Goal: Transaction & Acquisition: Purchase product/service

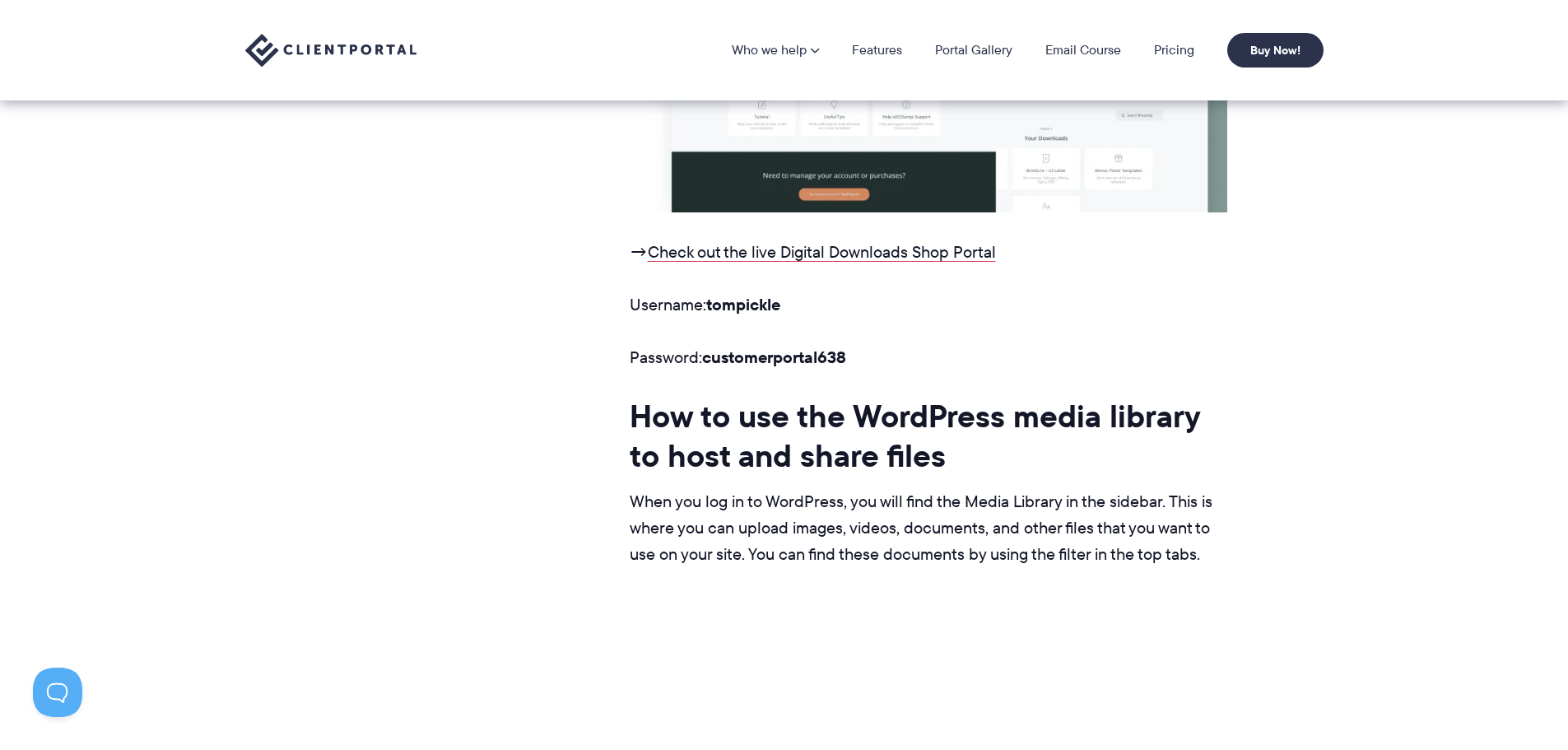
scroll to position [2471, 0]
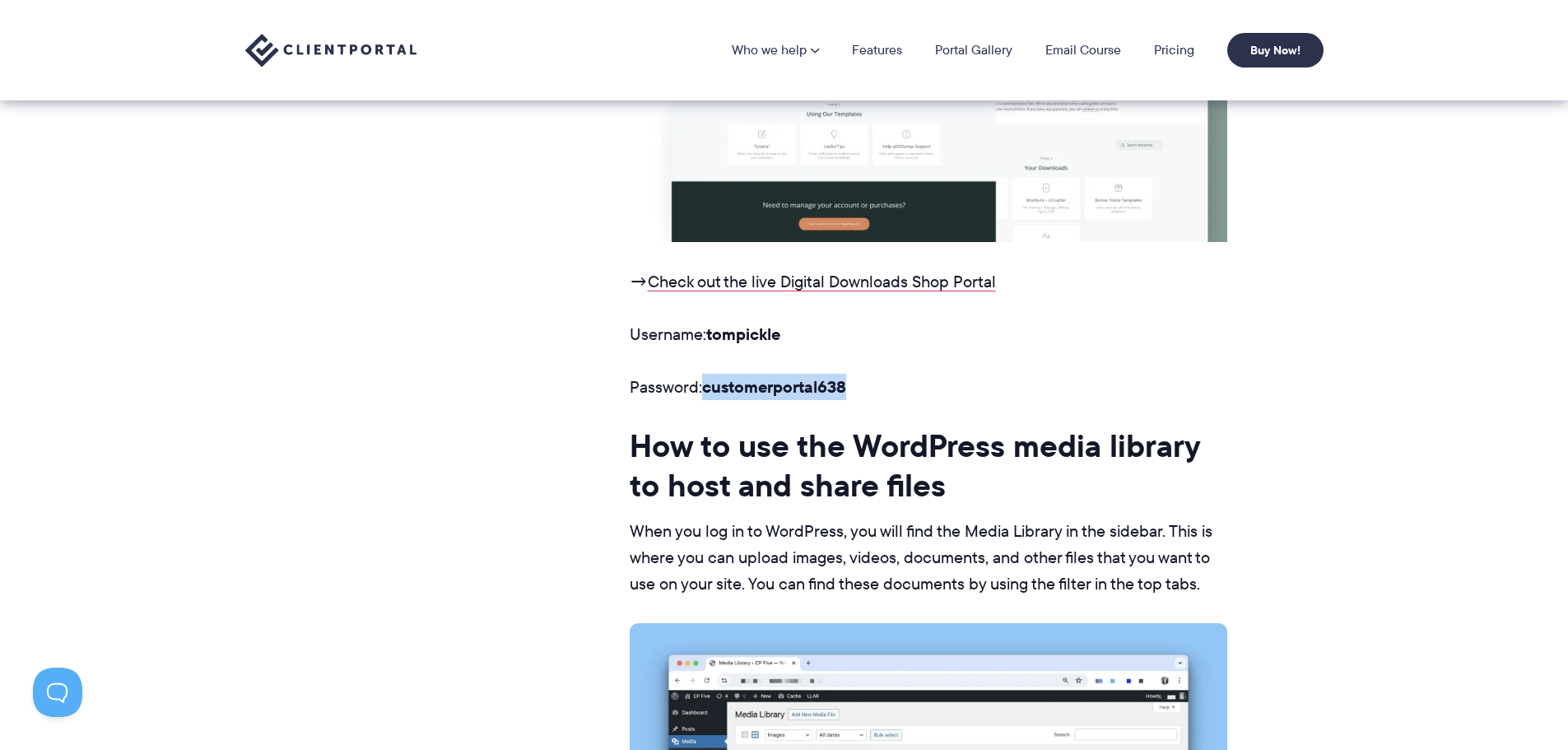
drag, startPoint x: 849, startPoint y: 388, endPoint x: 707, endPoint y: 374, distance: 142.7
click at [707, 374] on p "Password: customerportal638" at bounding box center [929, 387] width 598 height 26
copy strong "customerportal638"
click at [1180, 62] on nav "Who we help Who we help View pricing Agencies See how Client Portal can help gi…" at bounding box center [1028, 50] width 592 height 34
click at [1184, 61] on nav "Who we help Who we help View pricing Agencies See how Client Portal can help gi…" at bounding box center [1028, 50] width 592 height 34
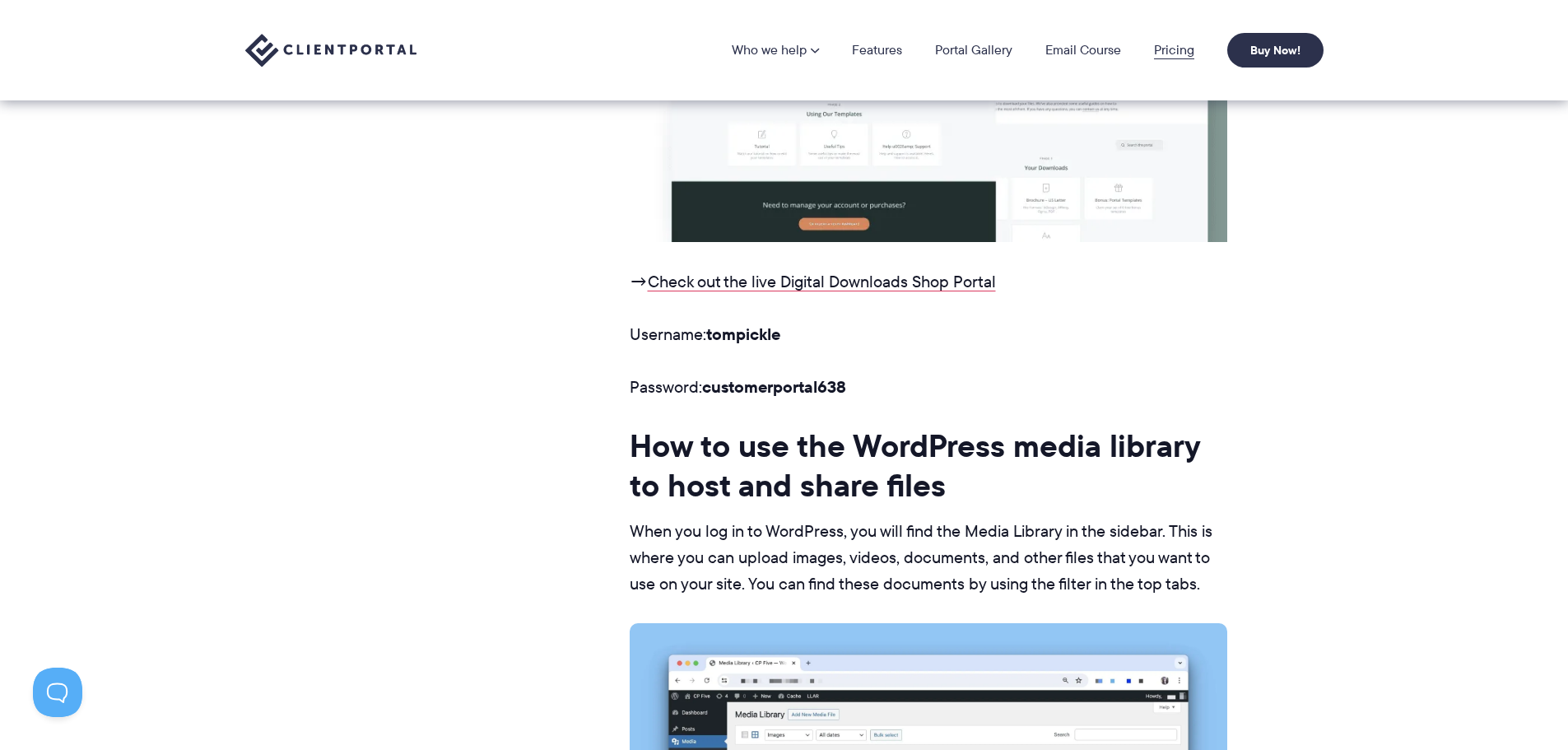
click at [1184, 54] on link "Pricing" at bounding box center [1174, 50] width 40 height 13
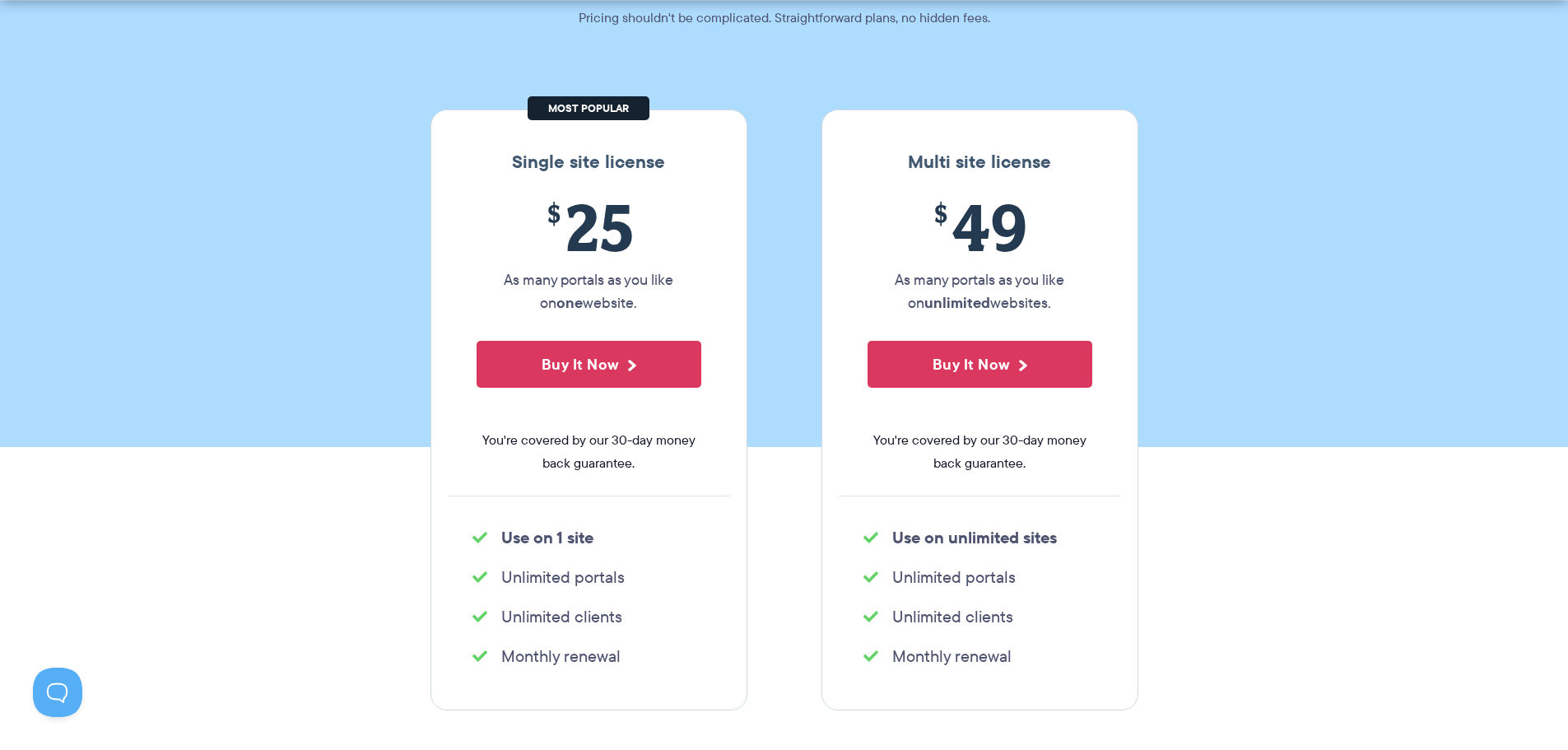
scroll to position [247, 0]
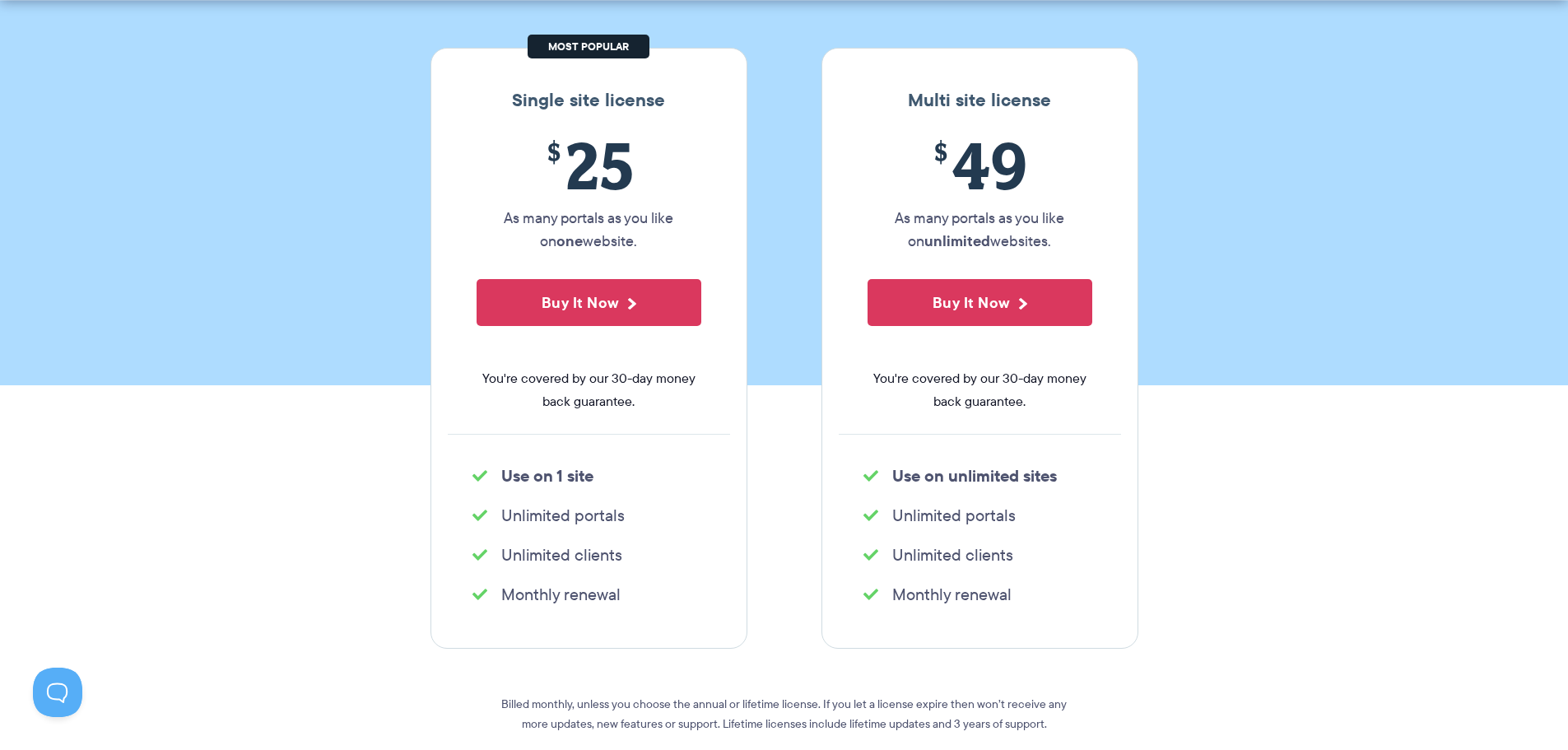
drag, startPoint x: 607, startPoint y: 315, endPoint x: 849, endPoint y: 354, distance: 245.1
click at [849, 354] on div "Single site license $ 25 As many portals as you like on one website. Buy It Now…" at bounding box center [785, 347] width 733 height 601
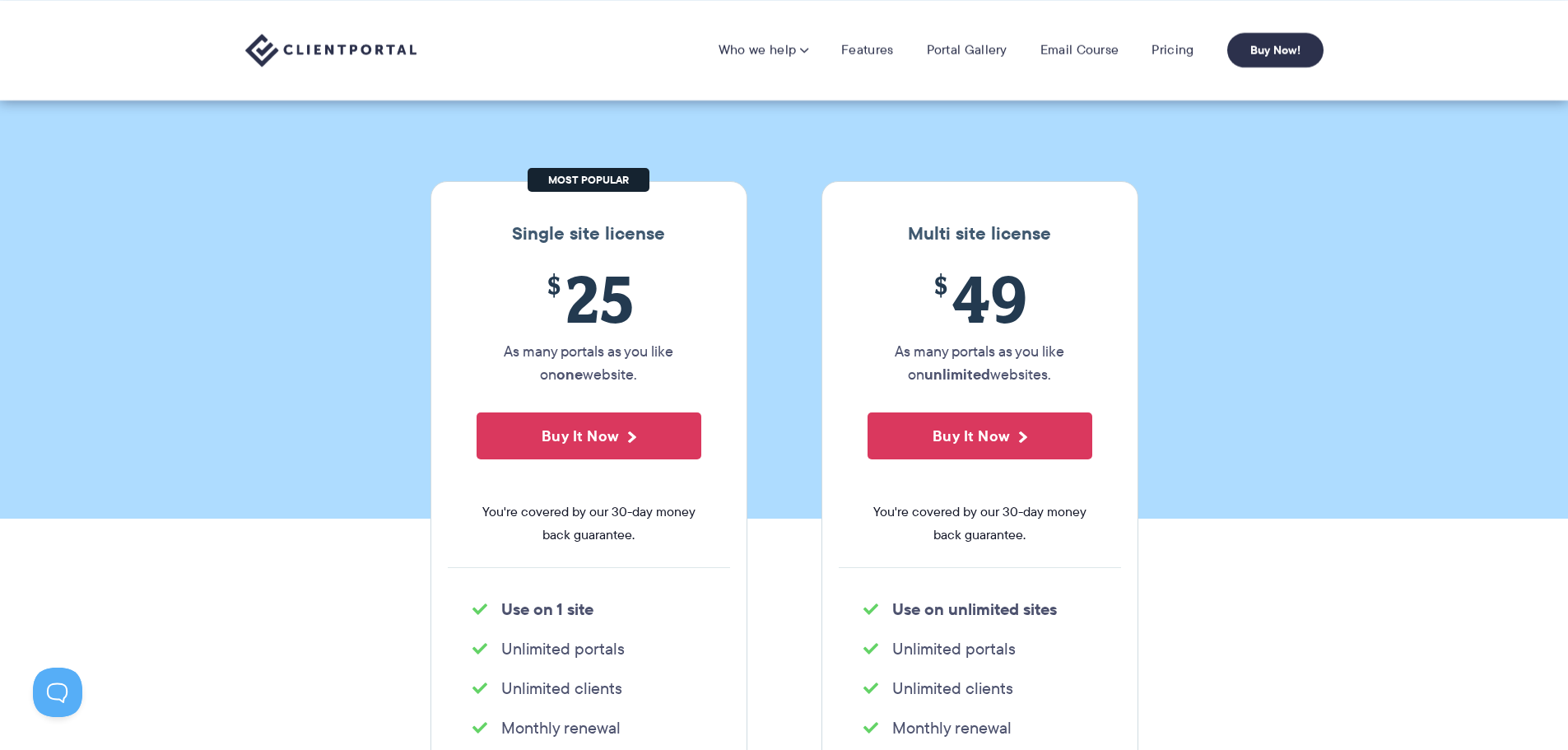
scroll to position [0, 0]
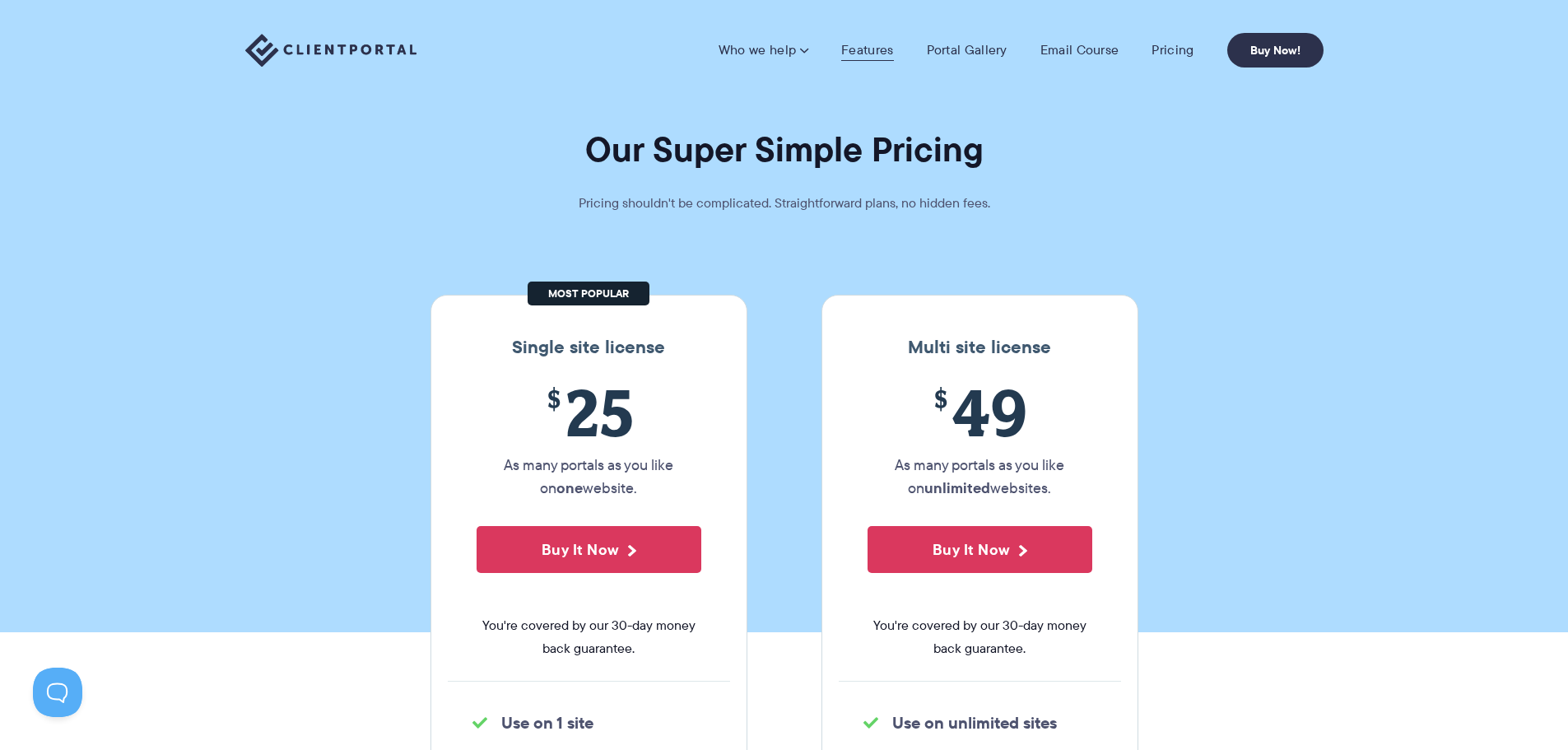
click at [866, 54] on link "Features" at bounding box center [866, 50] width 52 height 17
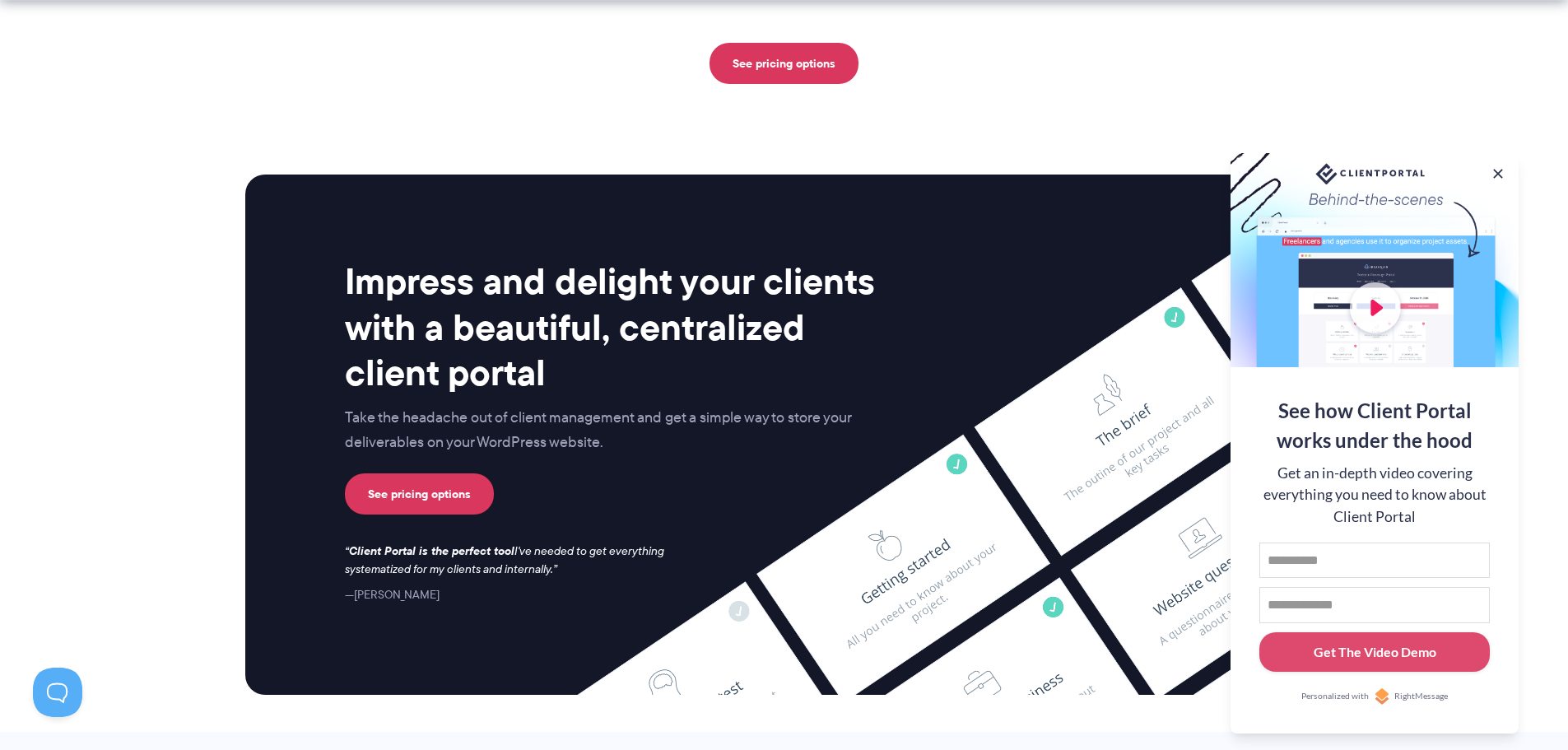
scroll to position [4282, 0]
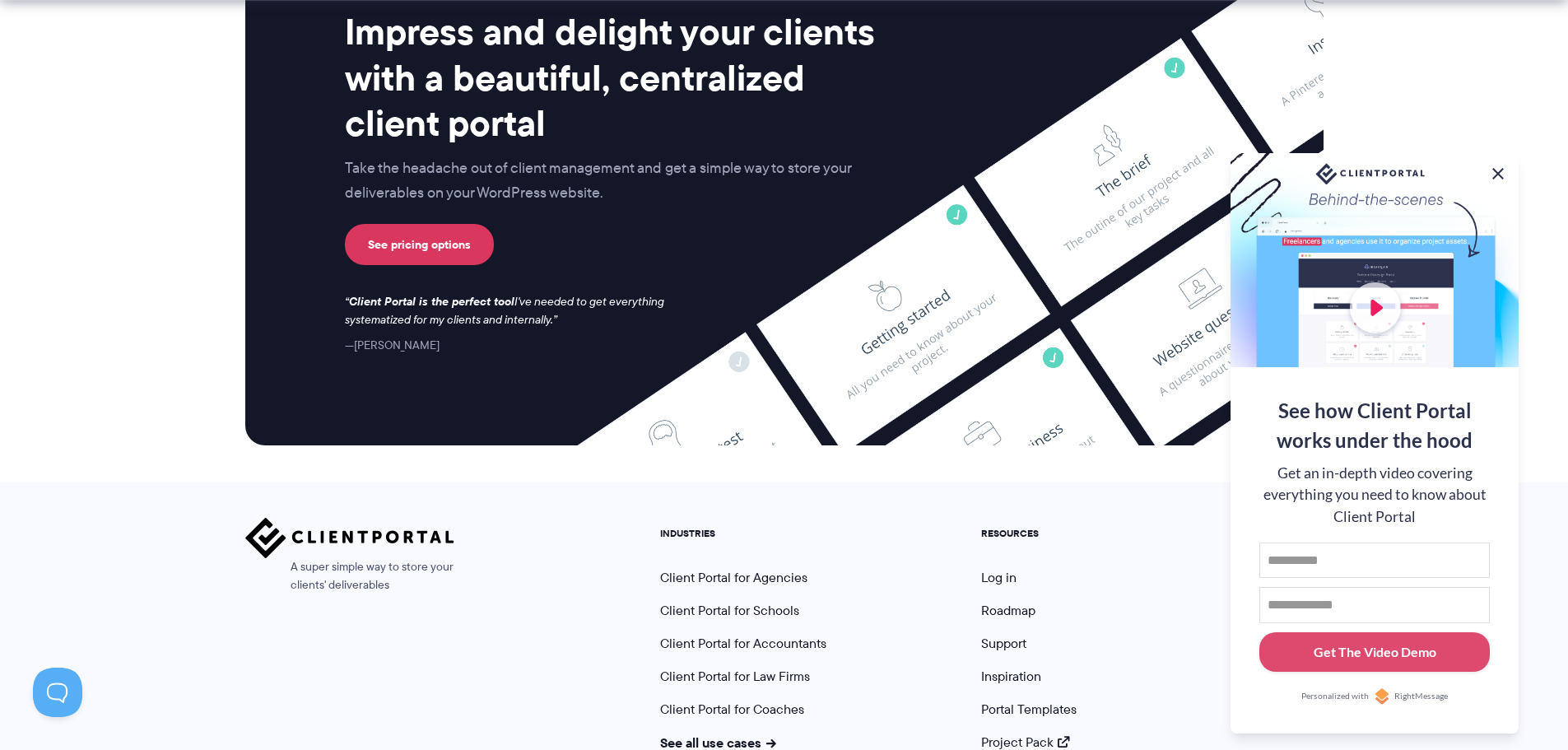
click at [1504, 175] on button at bounding box center [1498, 174] width 20 height 20
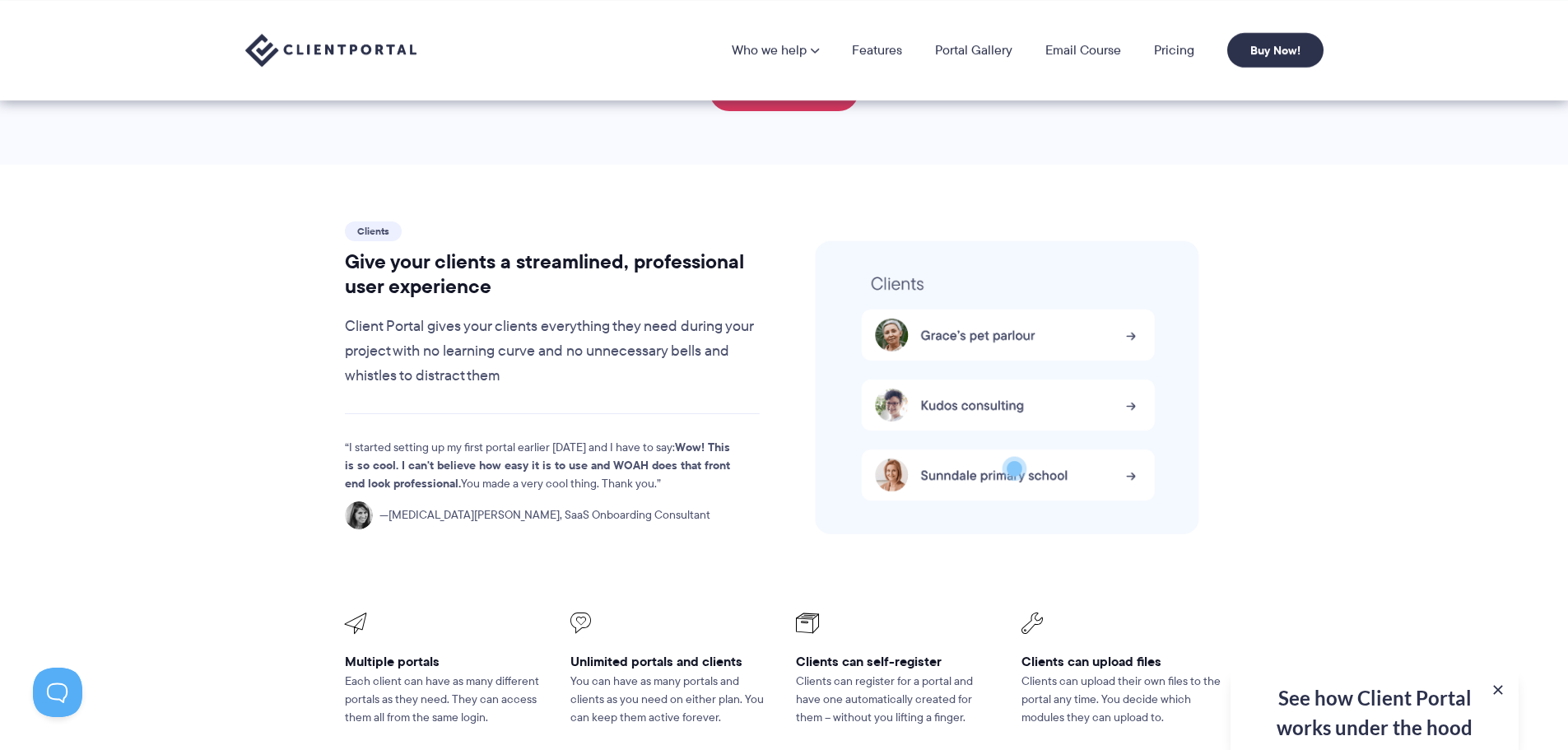
scroll to position [3294, 0]
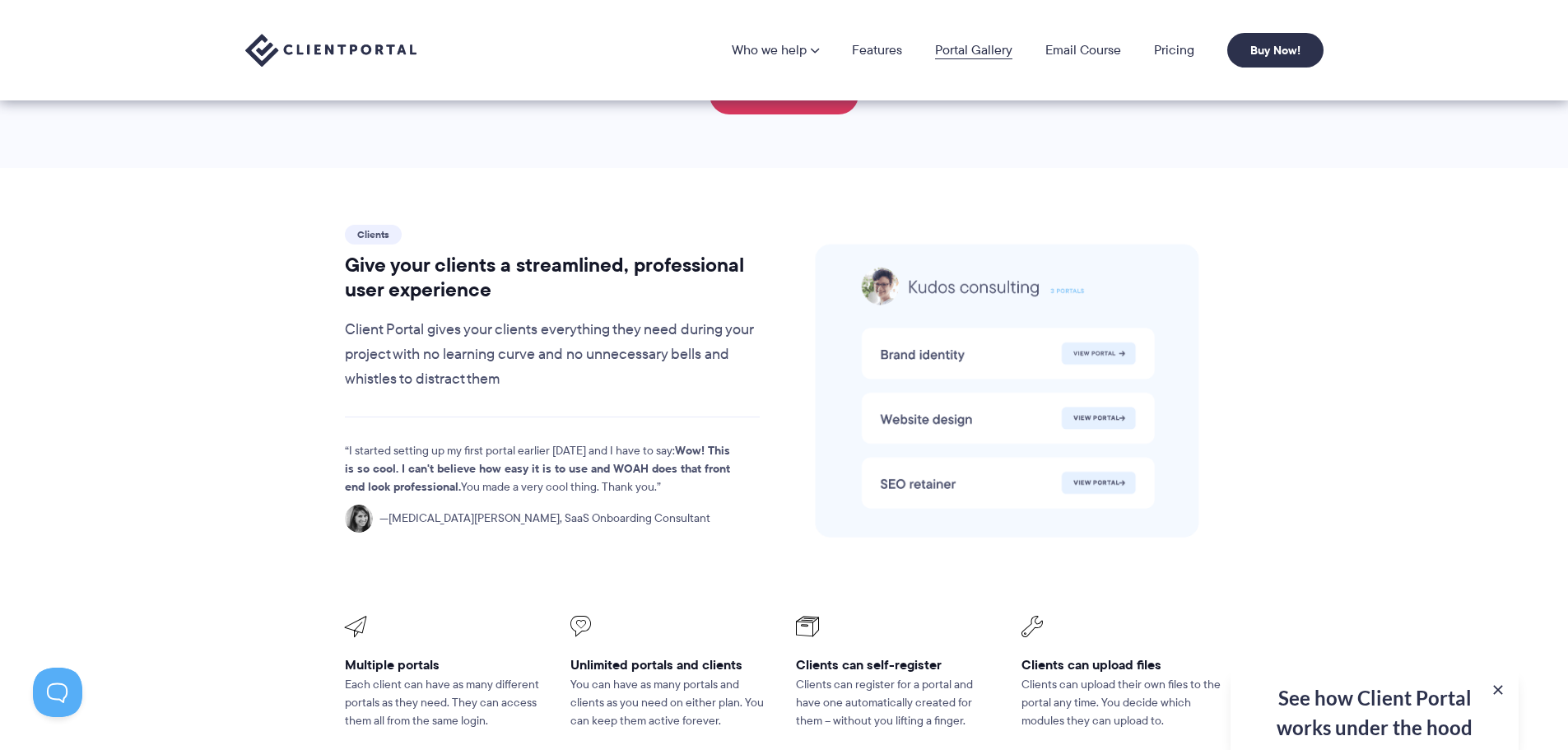
click at [990, 51] on link "Portal Gallery" at bounding box center [974, 50] width 77 height 13
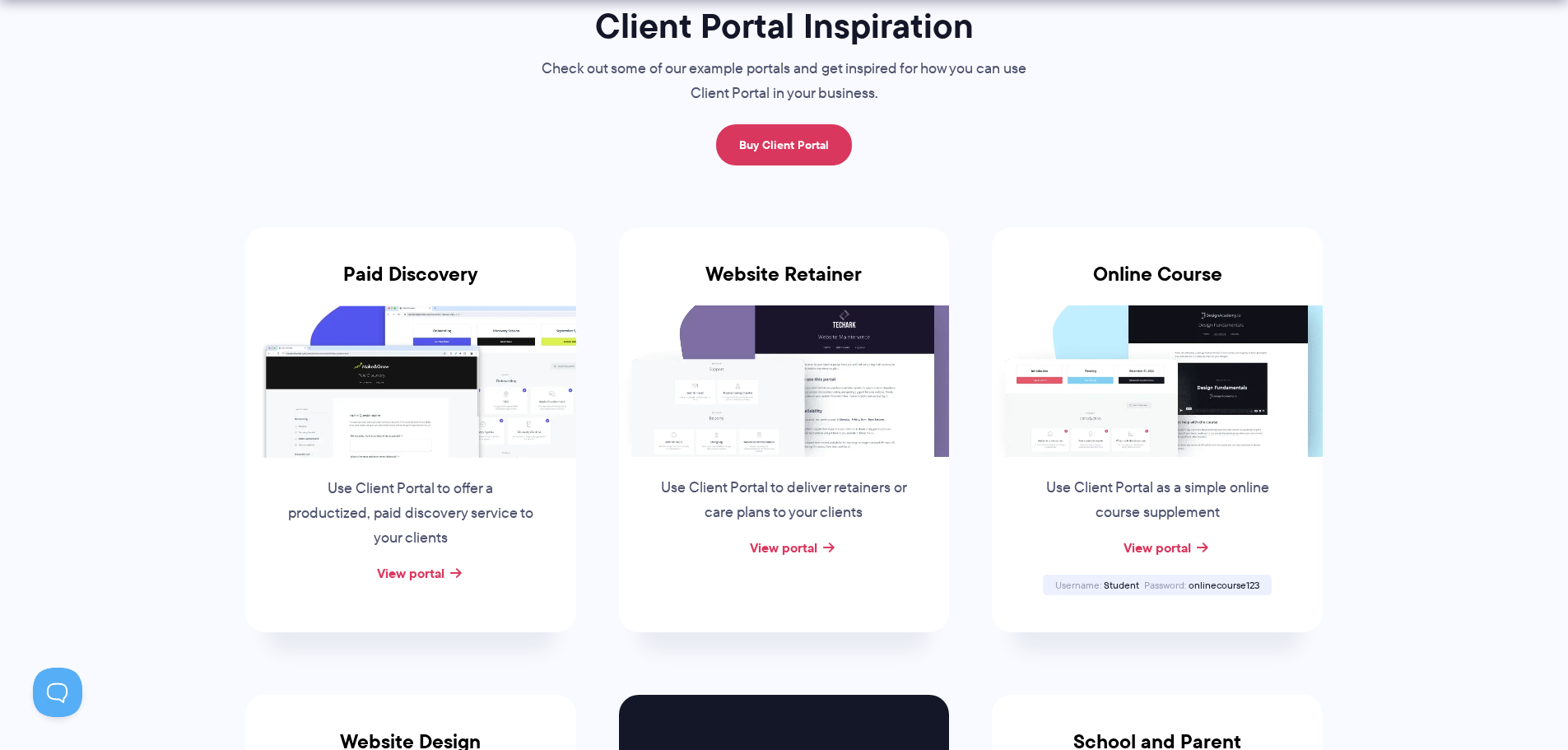
scroll to position [165, 0]
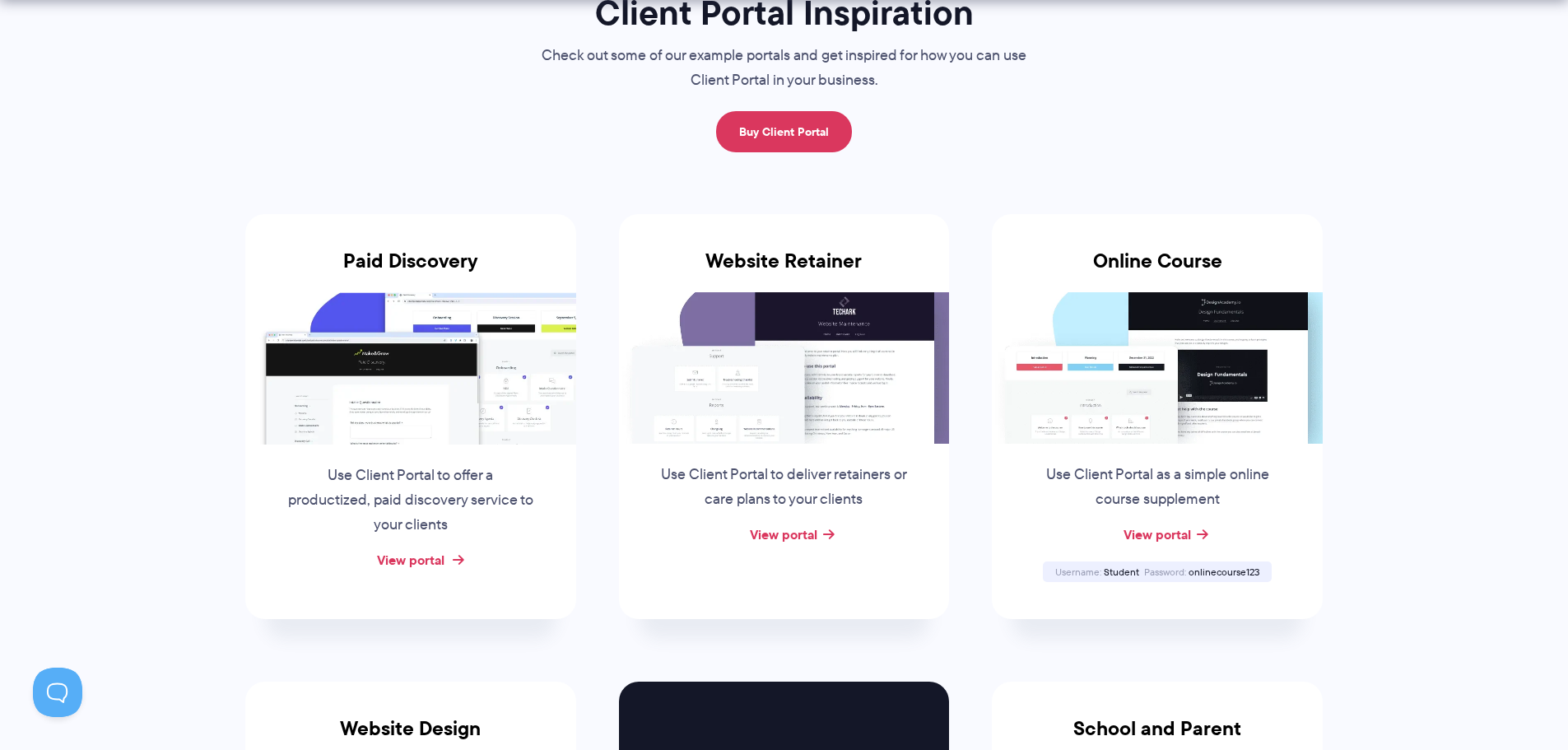
click at [422, 565] on link "View portal" at bounding box center [410, 560] width 68 height 20
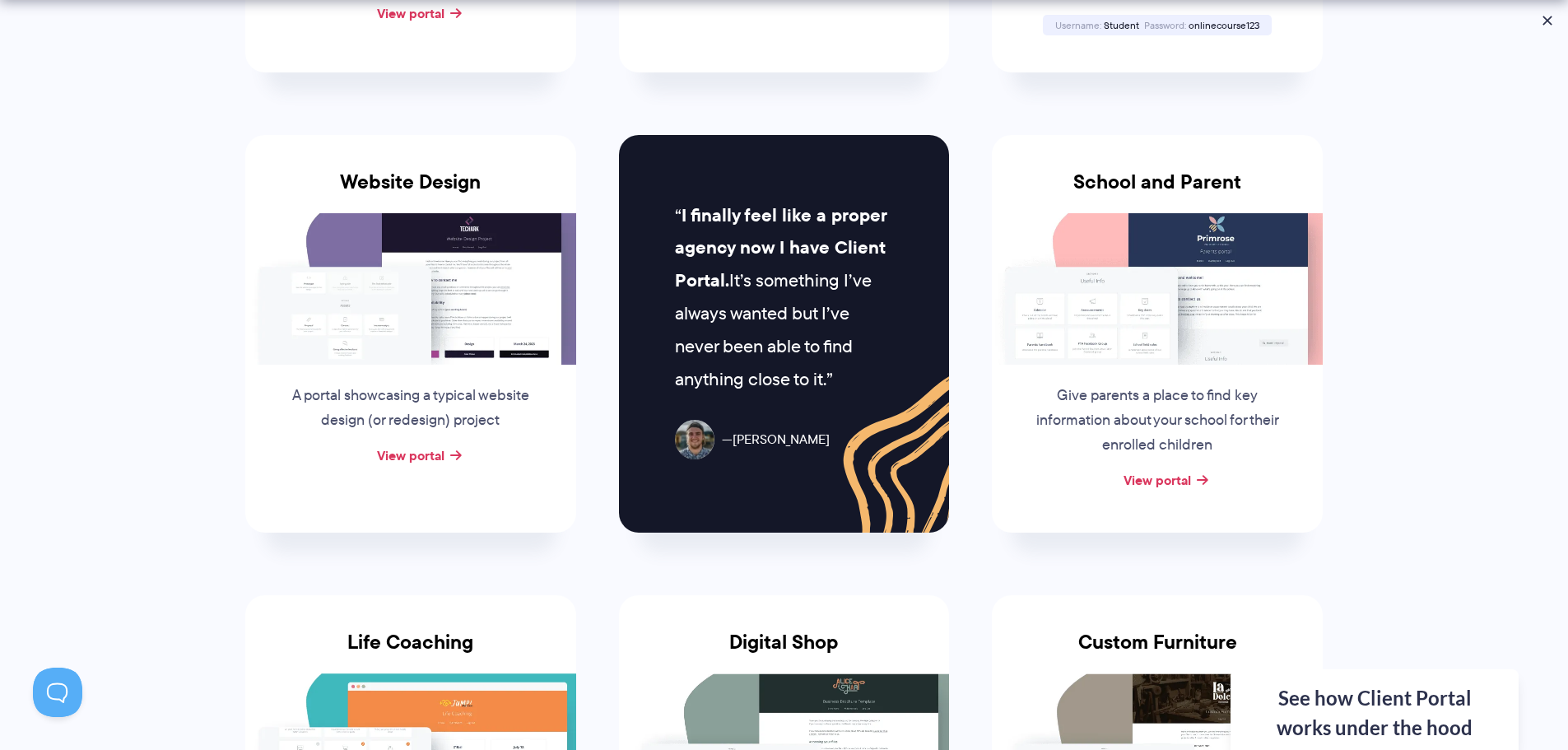
scroll to position [741, 0]
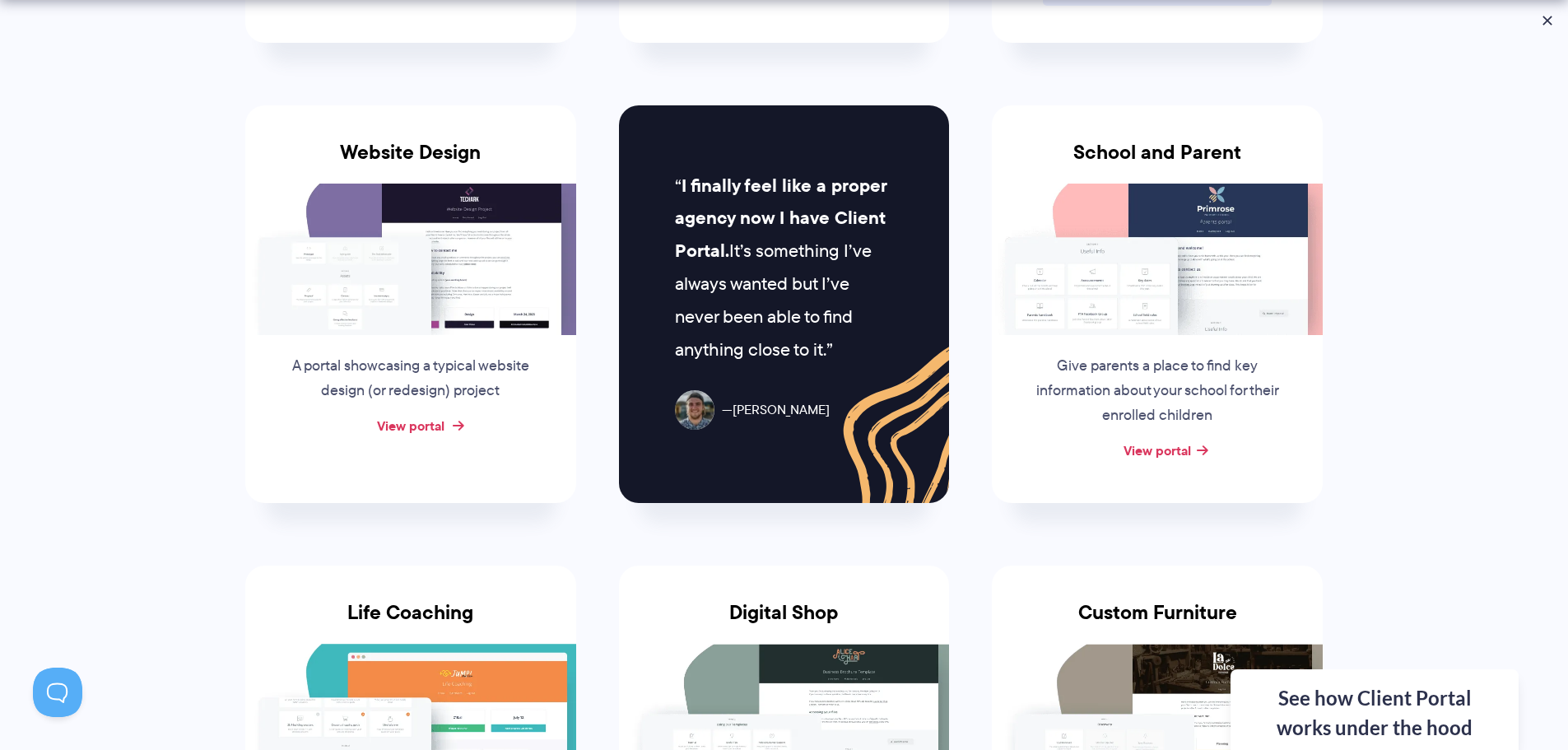
click at [414, 434] on link "View portal" at bounding box center [410, 425] width 68 height 20
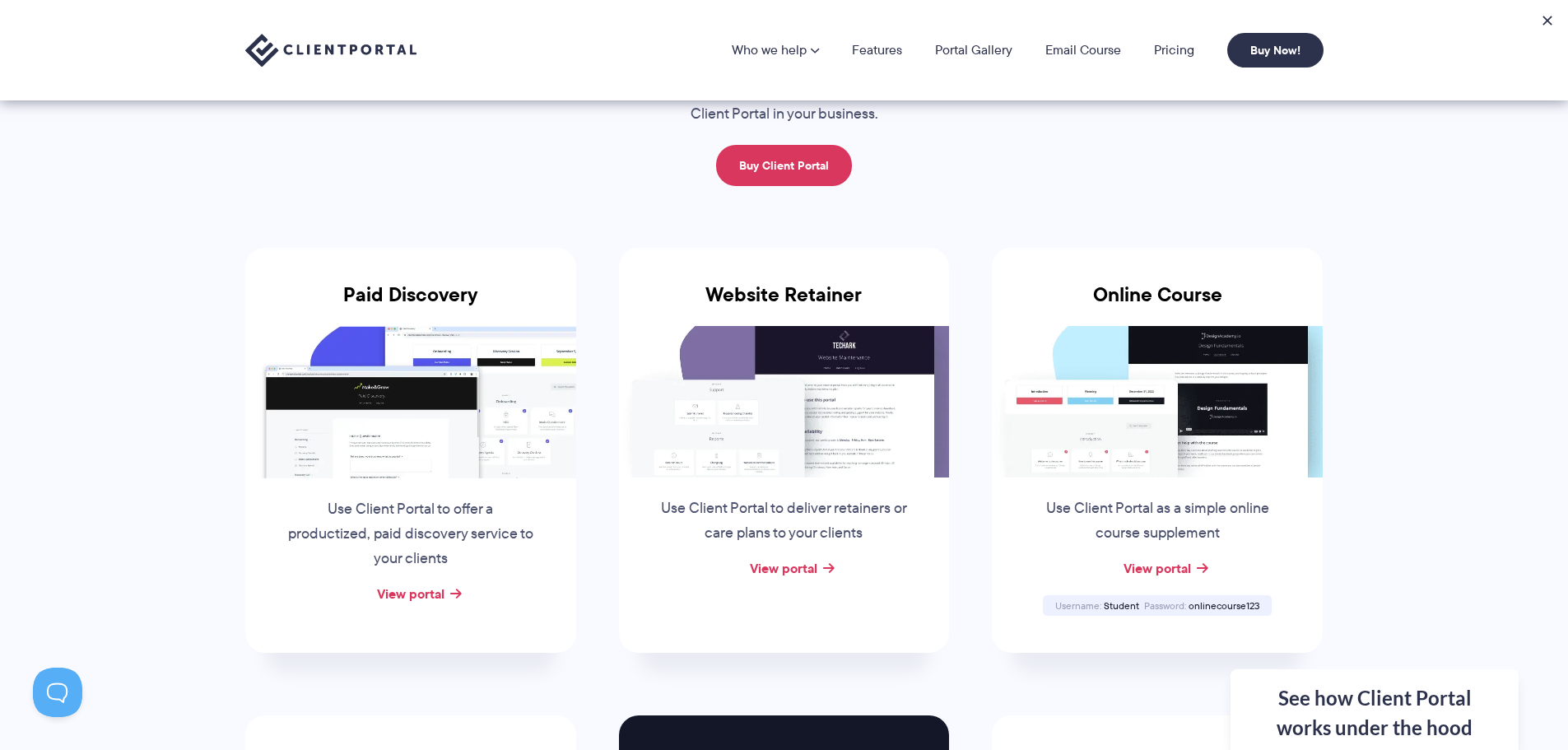
scroll to position [0, 0]
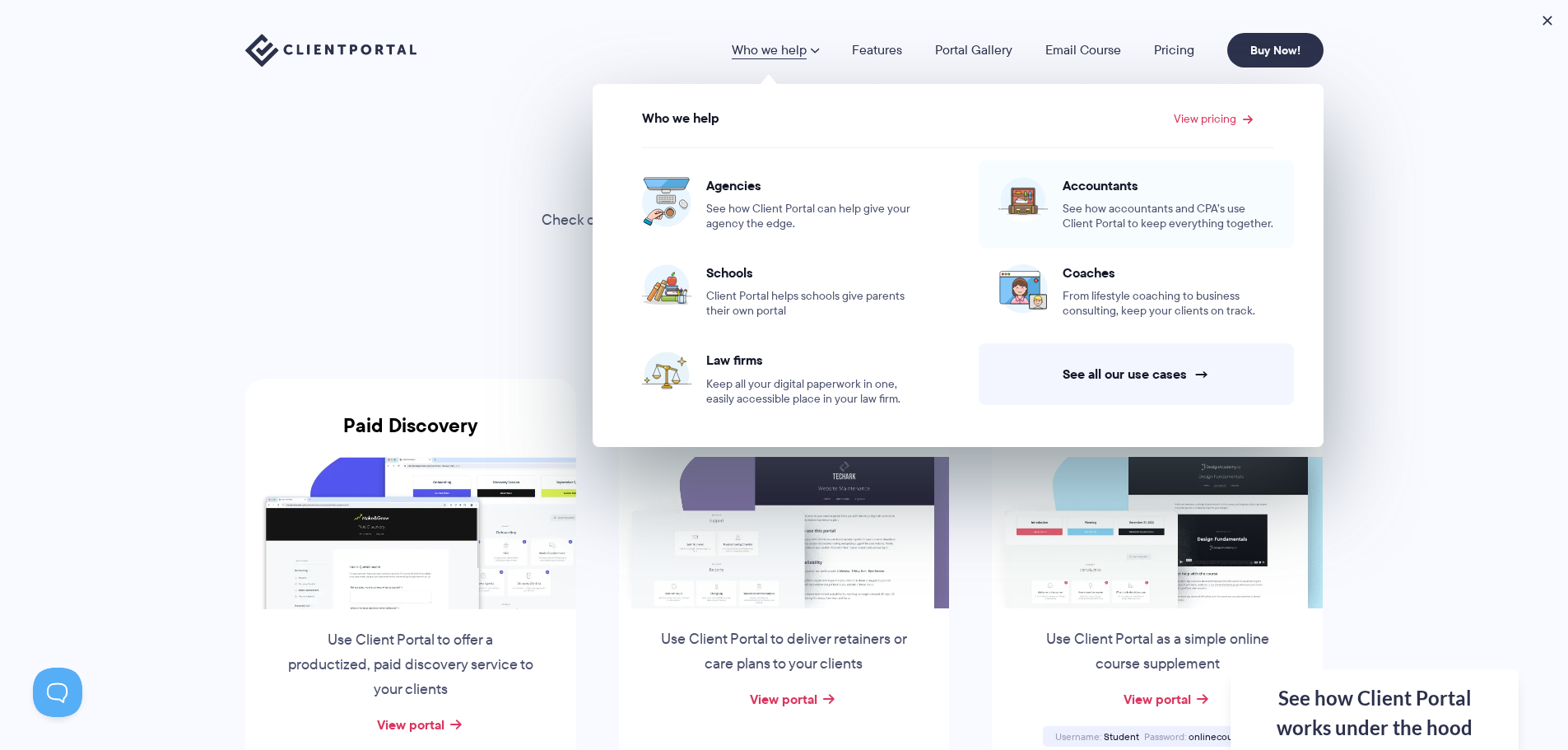
click at [1089, 215] on span "See how accountants and CPA’s use Client Portal to keep everything together." at bounding box center [1168, 217] width 211 height 30
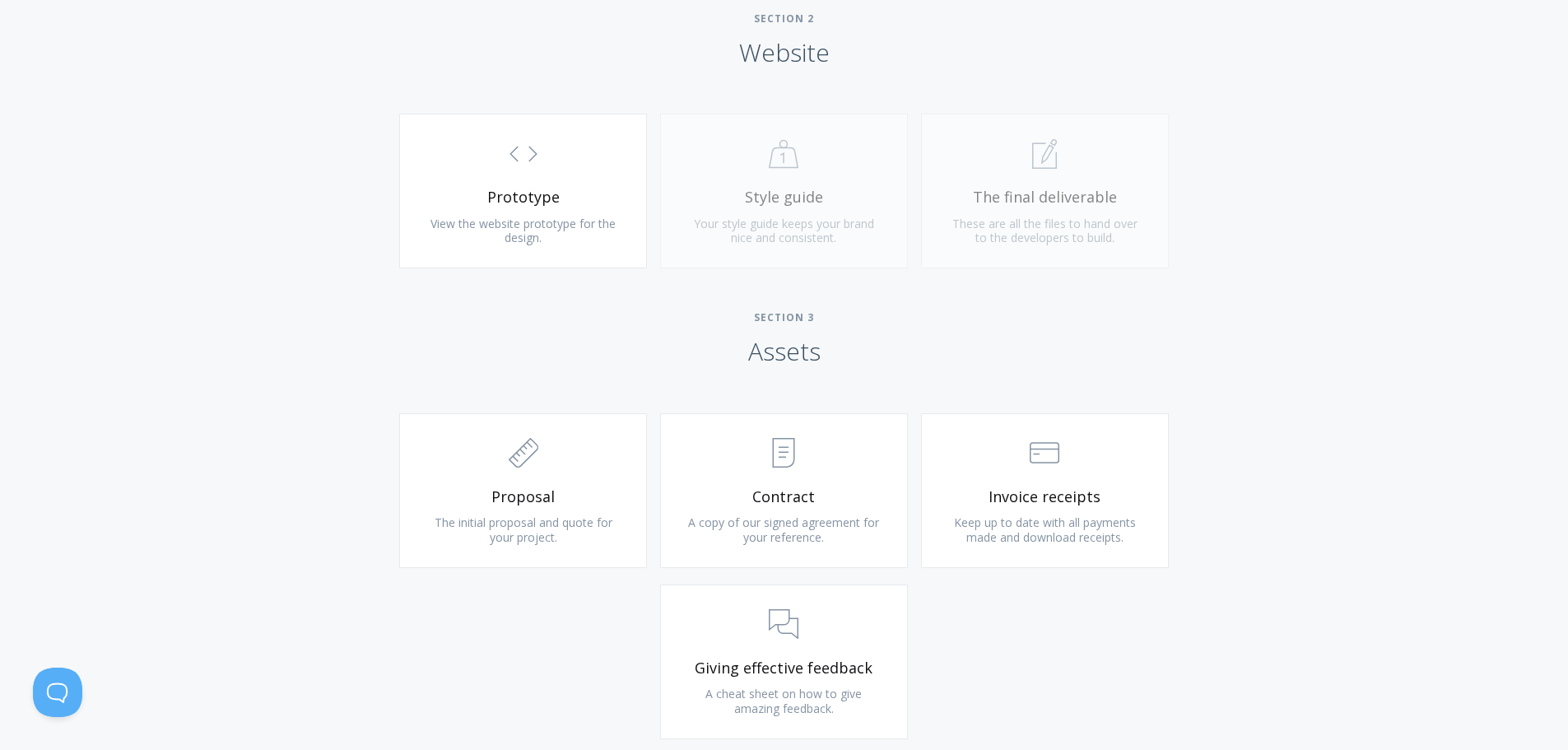
scroll to position [1482, 0]
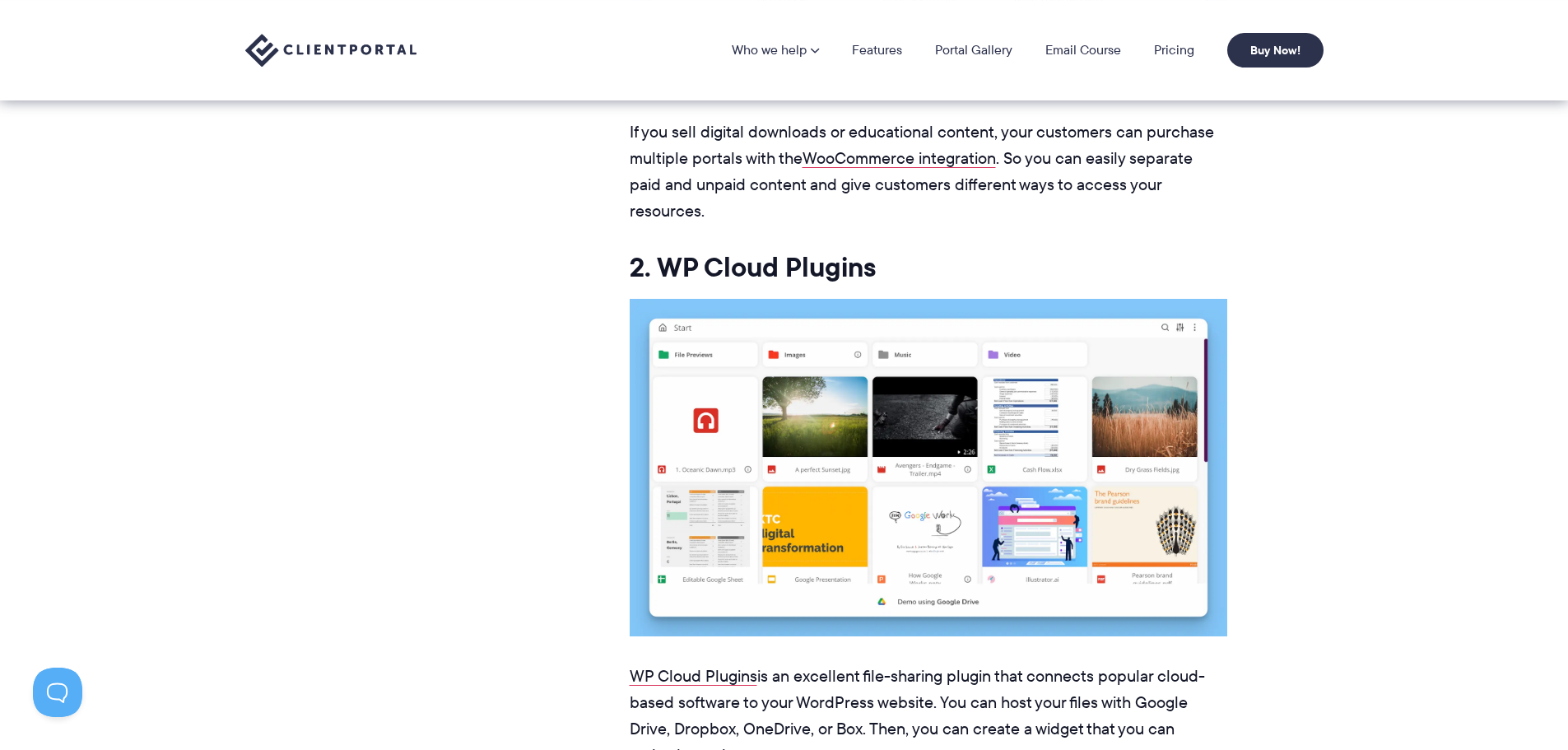
scroll to position [7330, 0]
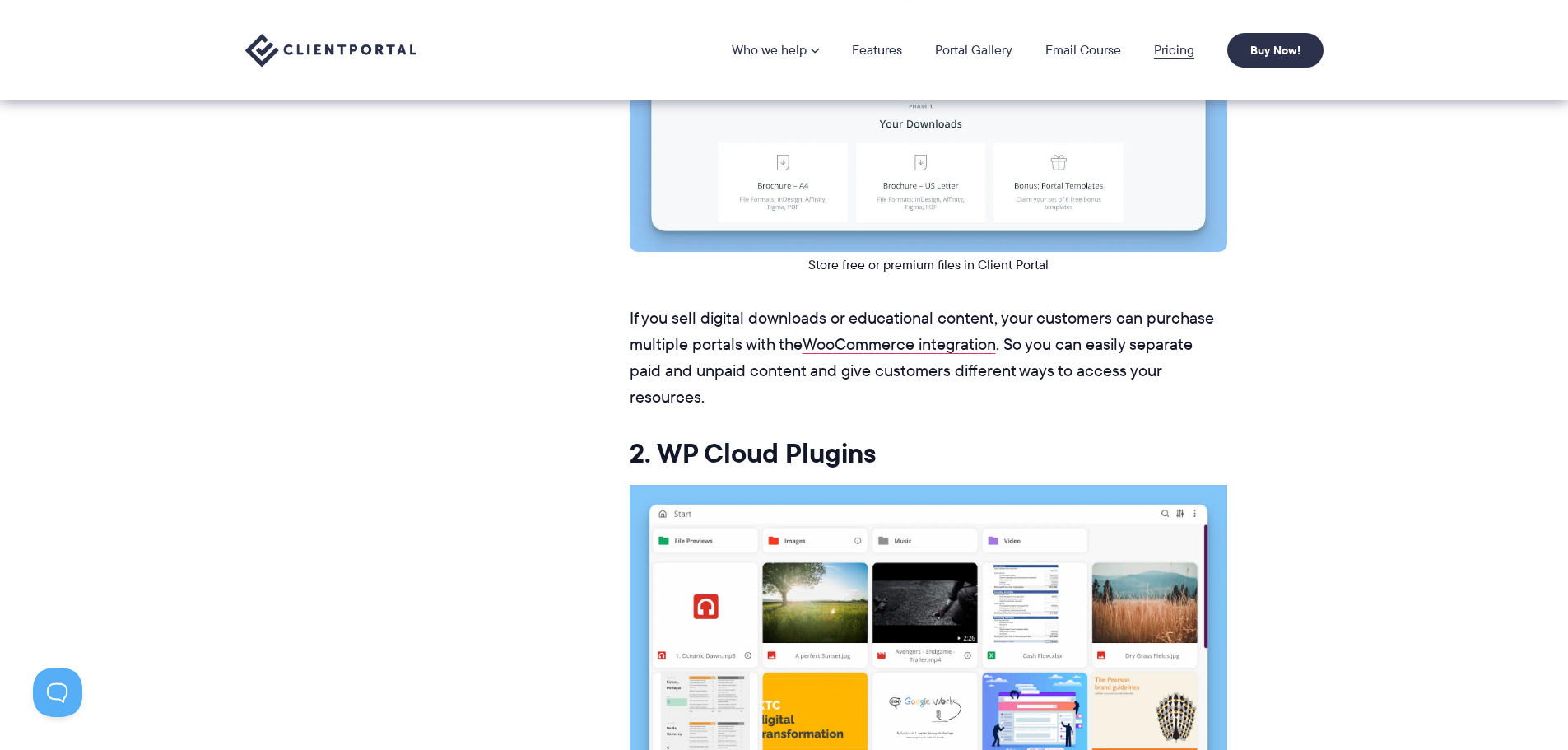
click at [1174, 48] on link "Pricing" at bounding box center [1174, 50] width 40 height 13
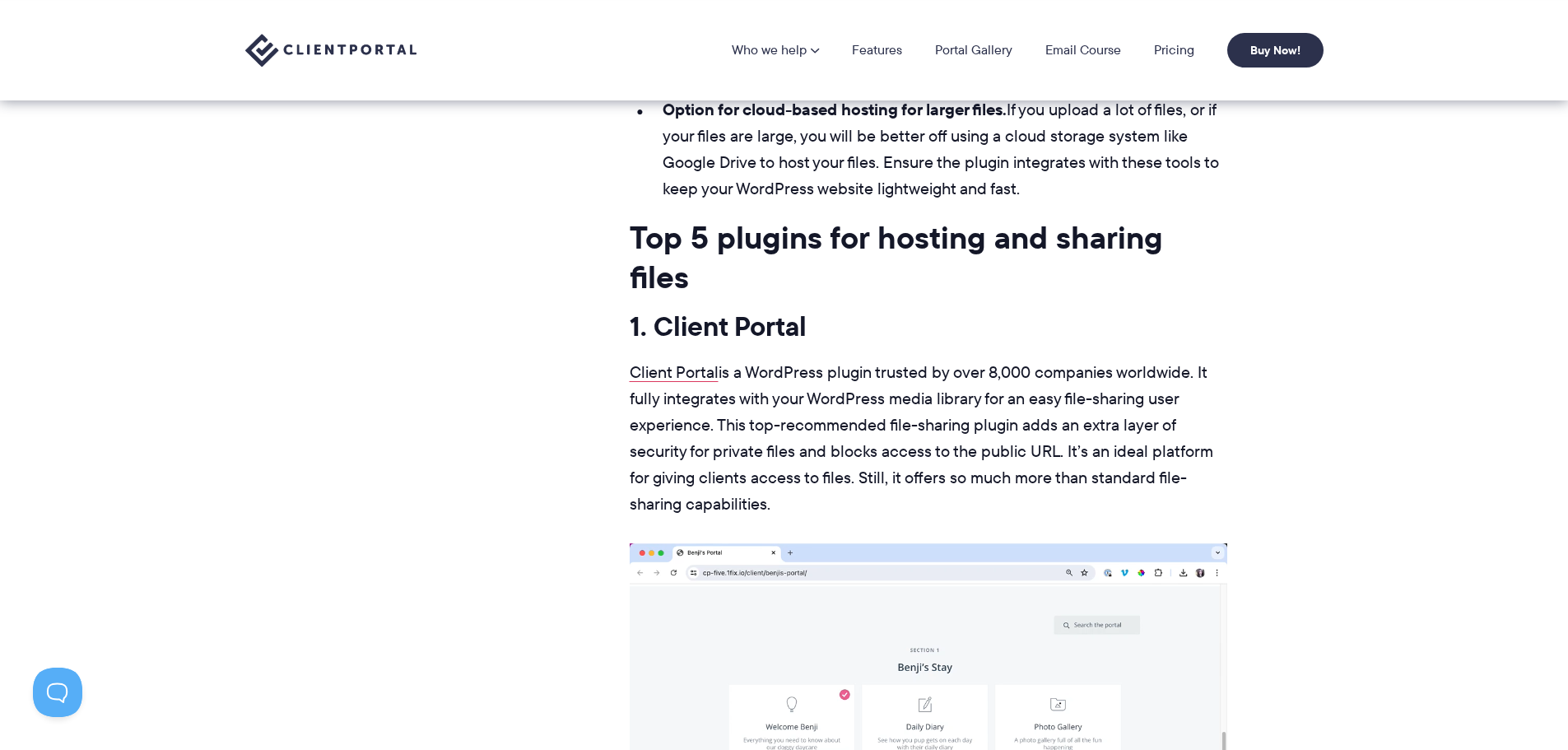
scroll to position [5765, 0]
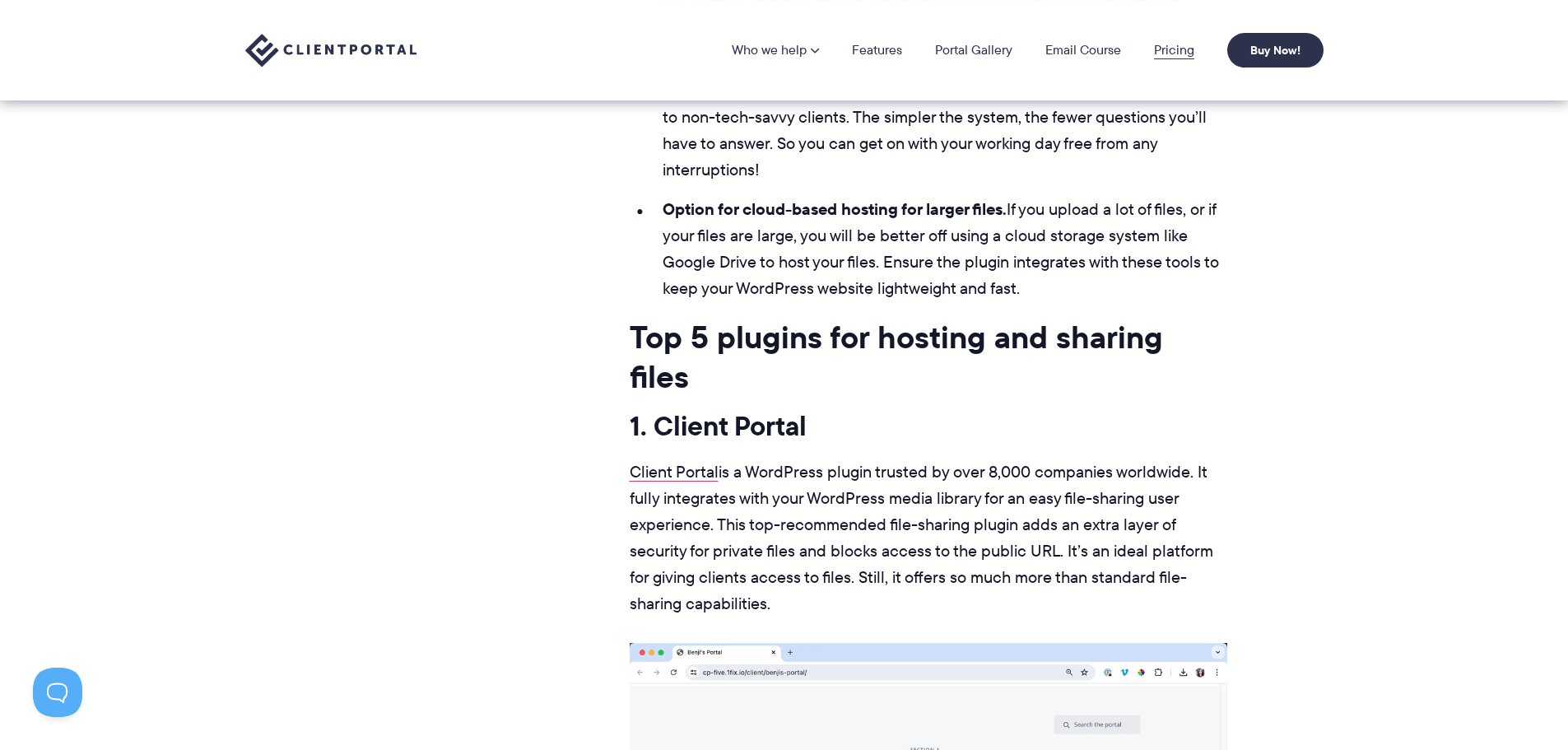
click at [1180, 57] on link "Pricing" at bounding box center [1174, 50] width 40 height 13
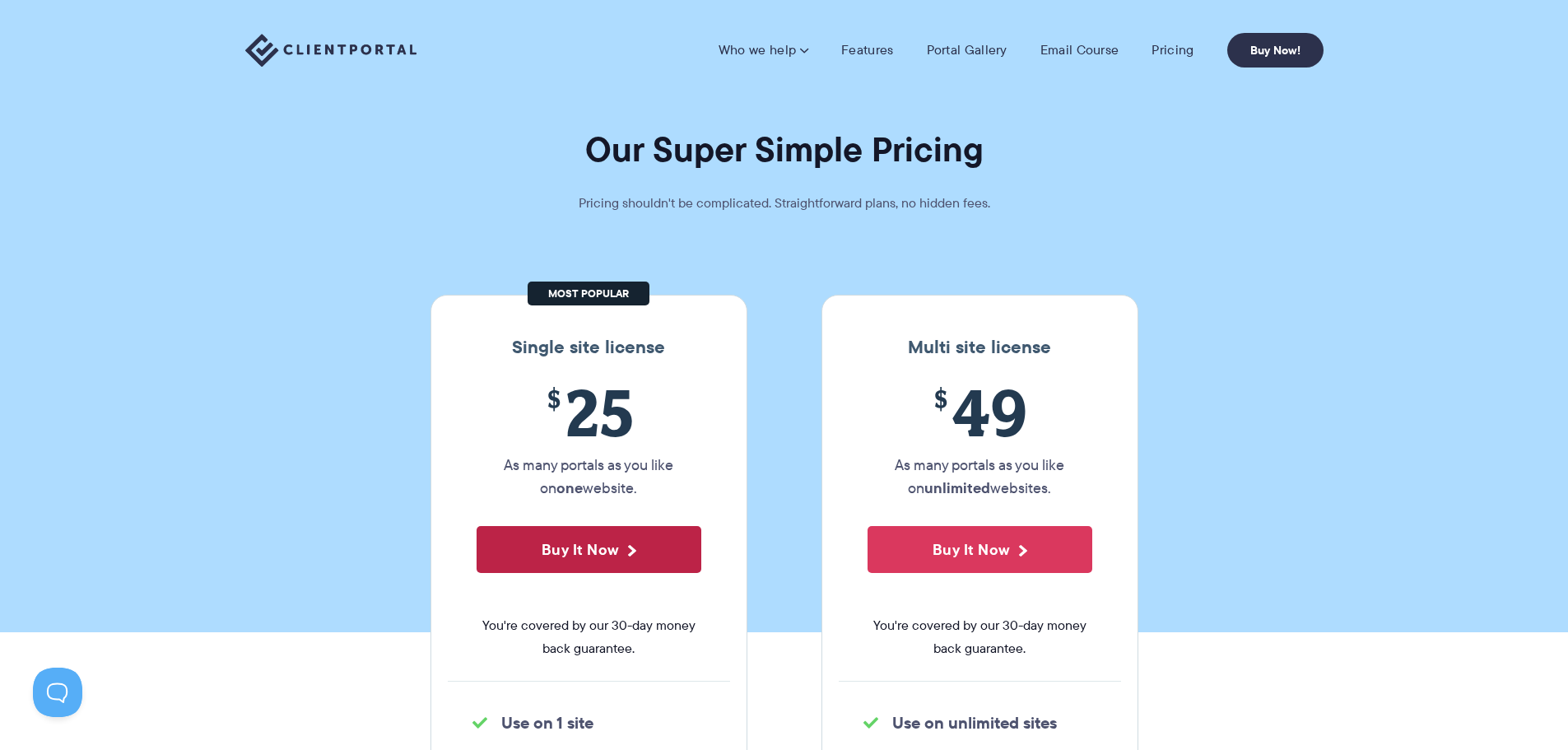
click at [581, 544] on button "Buy It Now" at bounding box center [589, 550] width 225 height 47
click at [591, 553] on button "Buy It Now" at bounding box center [589, 550] width 225 height 47
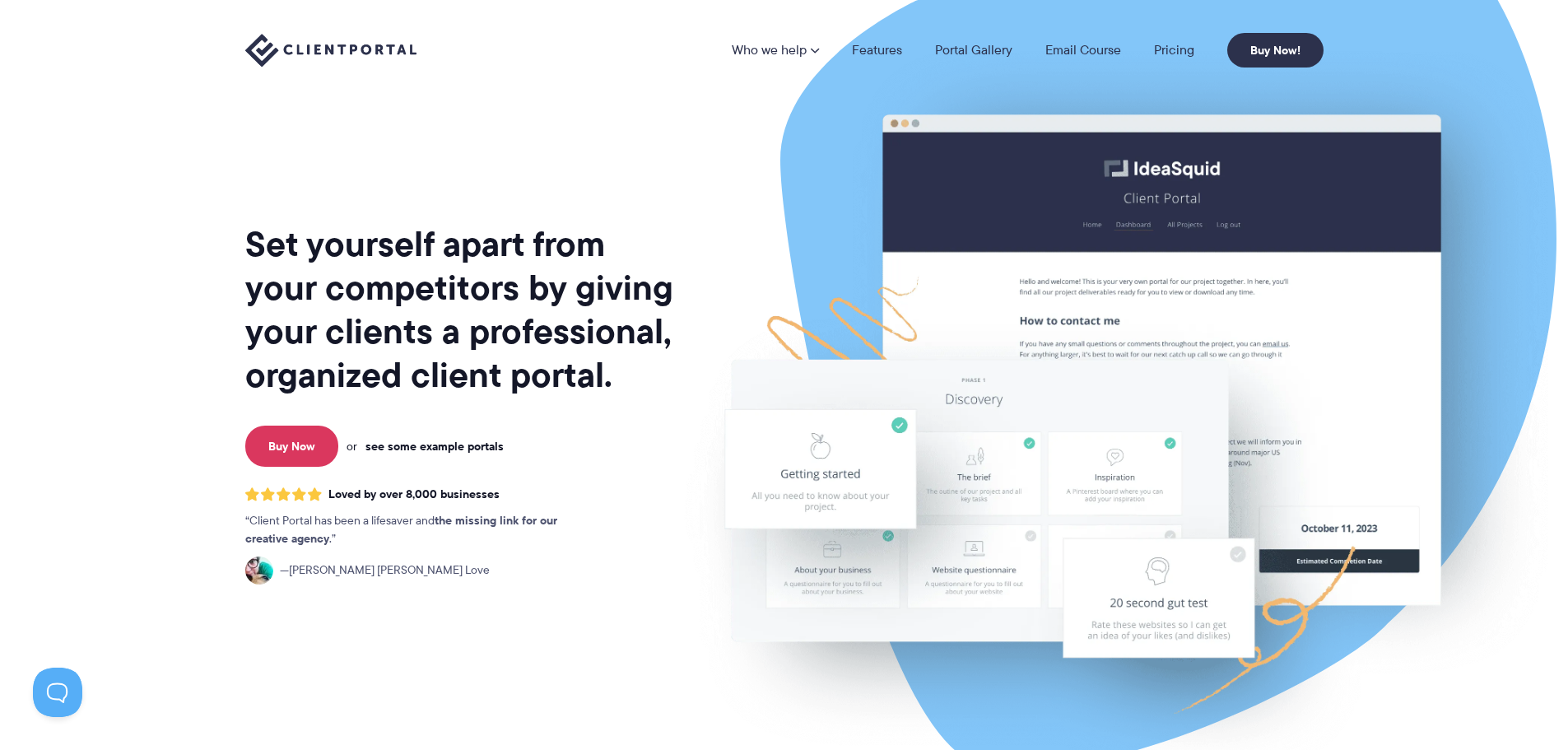
click at [465, 452] on link "see some example portals" at bounding box center [435, 446] width 139 height 15
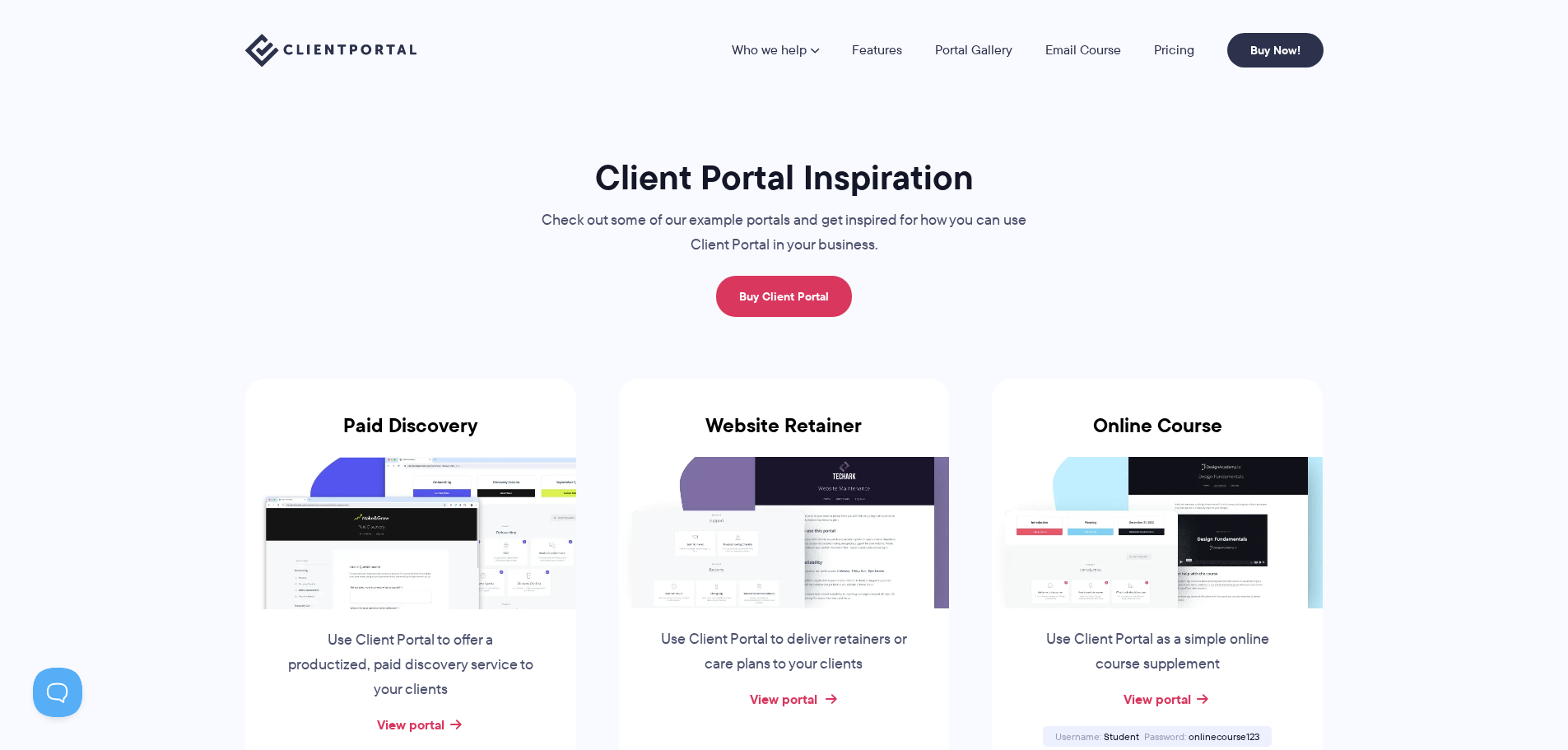
click at [801, 699] on link "View portal" at bounding box center [783, 699] width 68 height 20
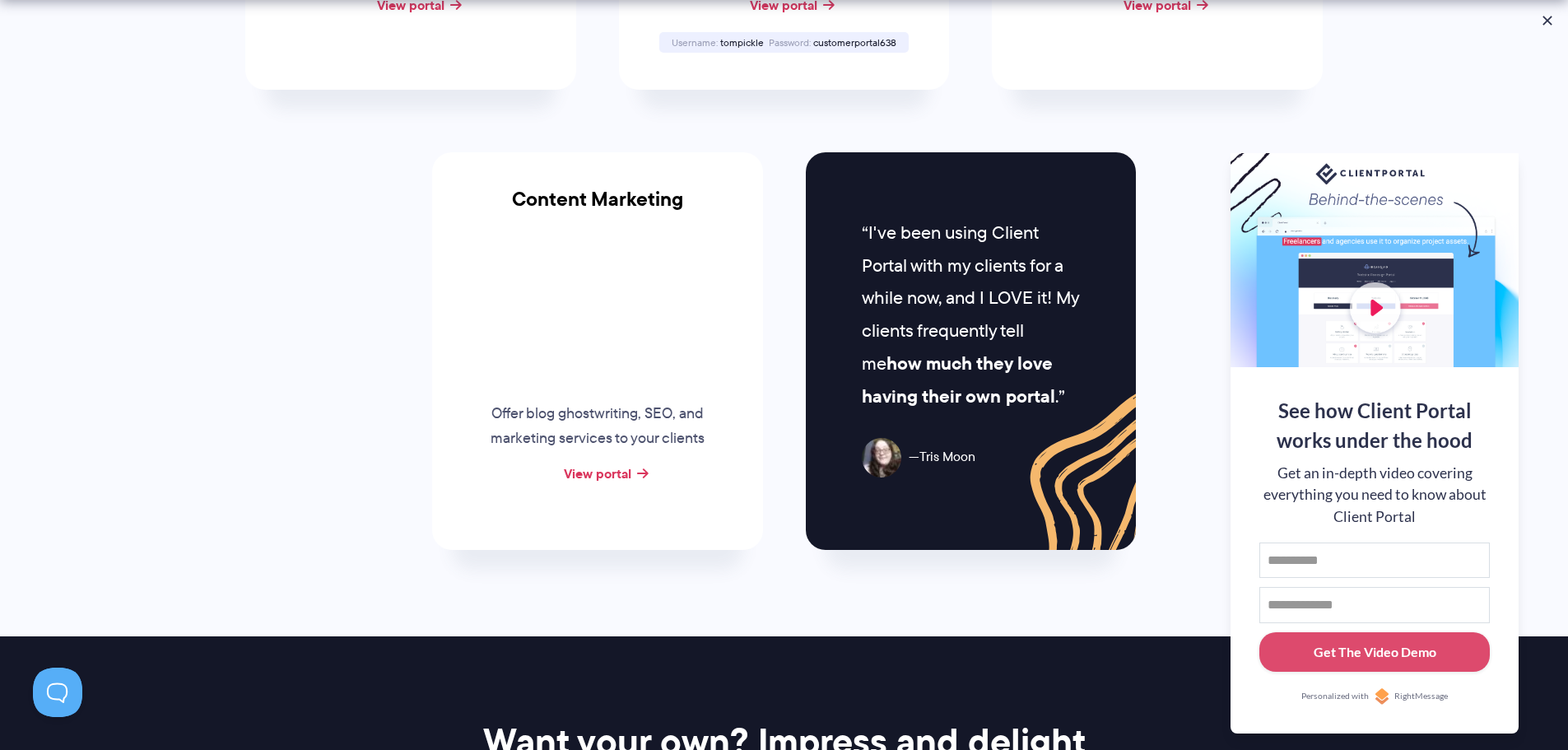
scroll to position [1647, 0]
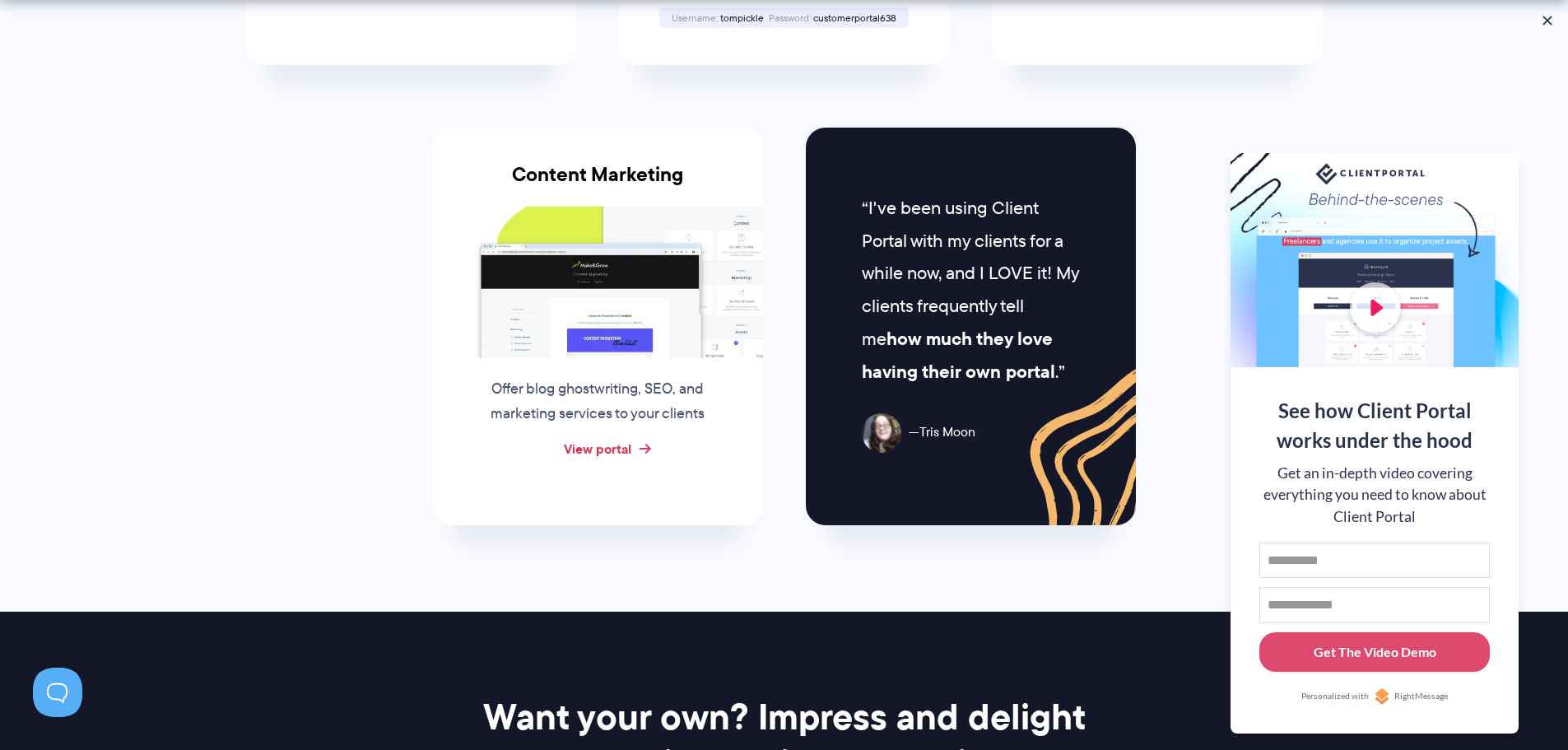
click at [610, 449] on link "View portal" at bounding box center [597, 448] width 68 height 20
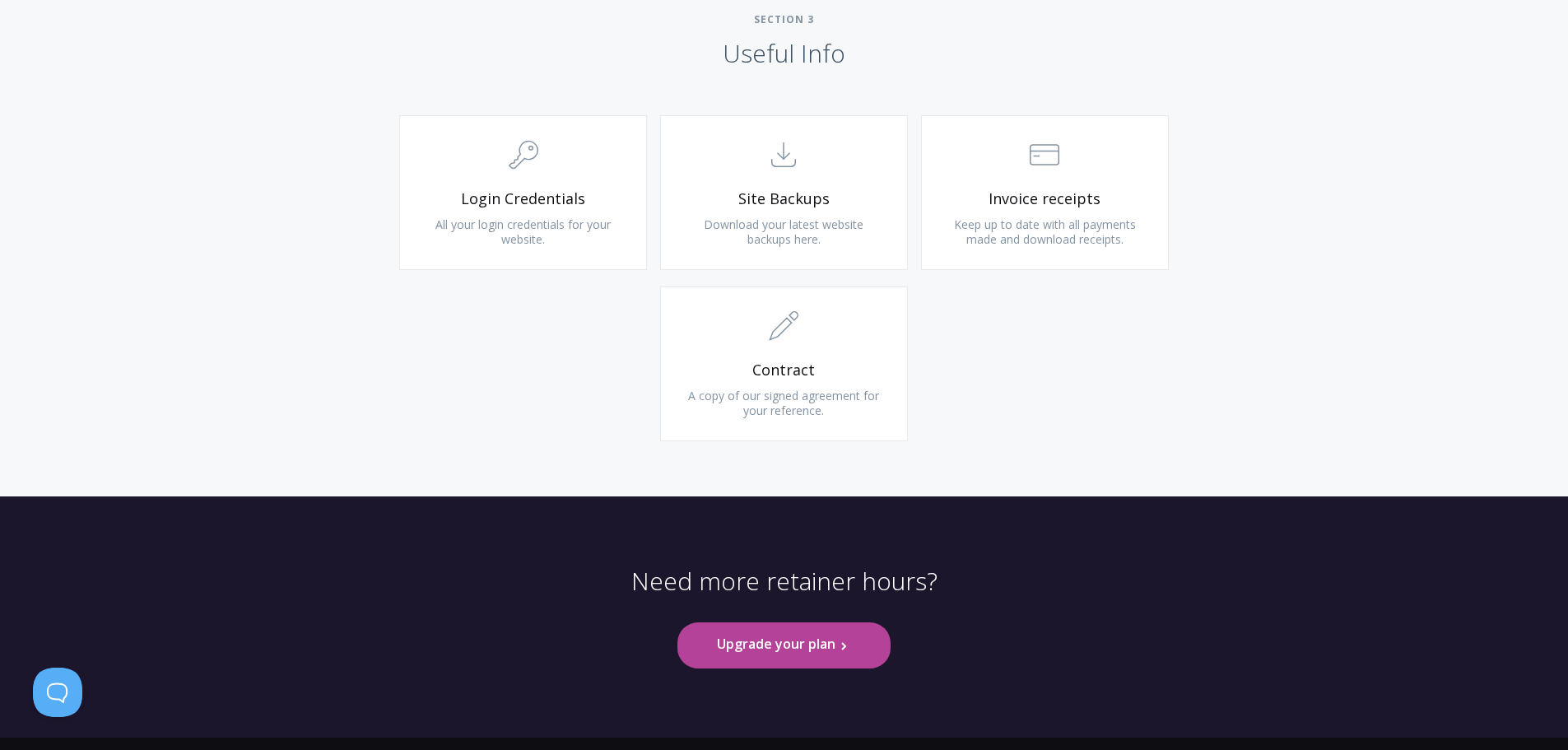
scroll to position [1593, 0]
